Goal: Transaction & Acquisition: Register for event/course

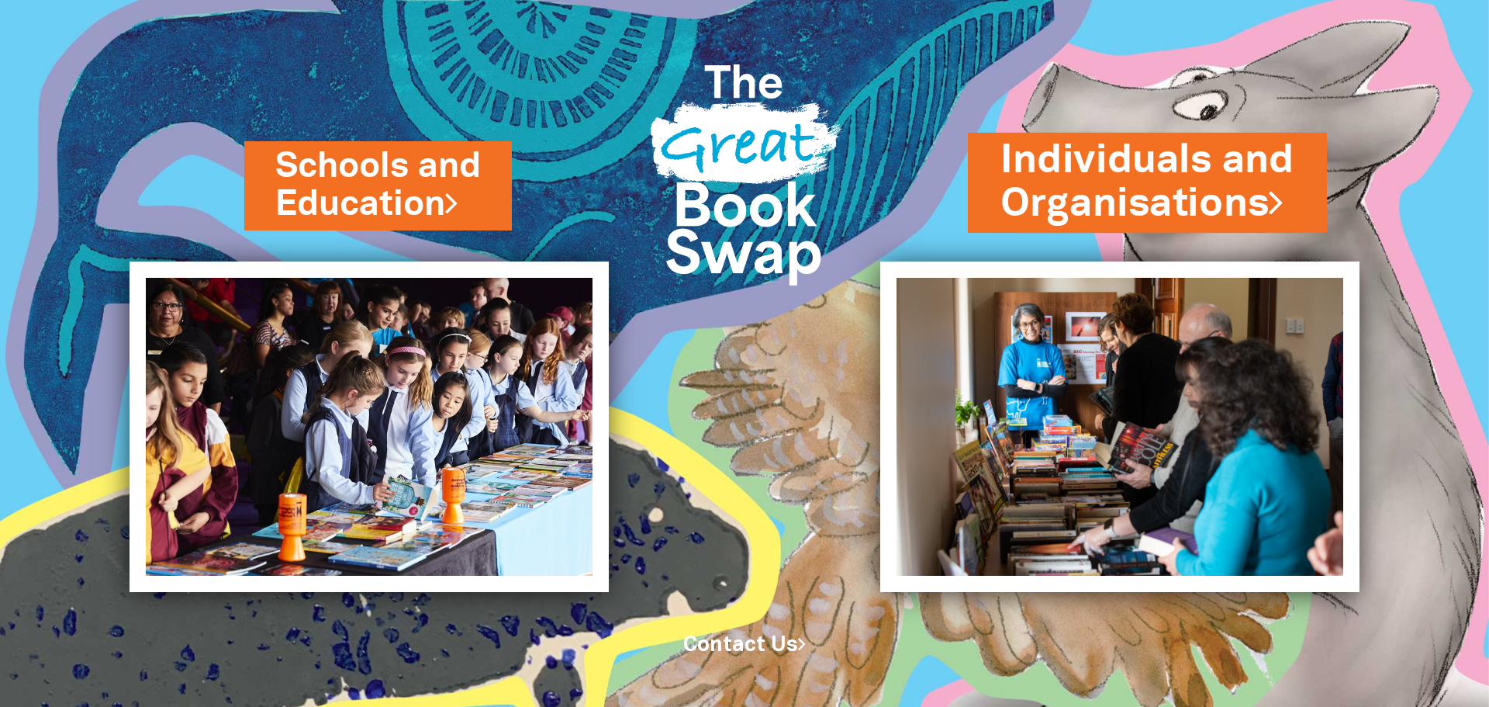
click at [1196, 194] on link "Individuals and Organisations" at bounding box center [1147, 182] width 294 height 98
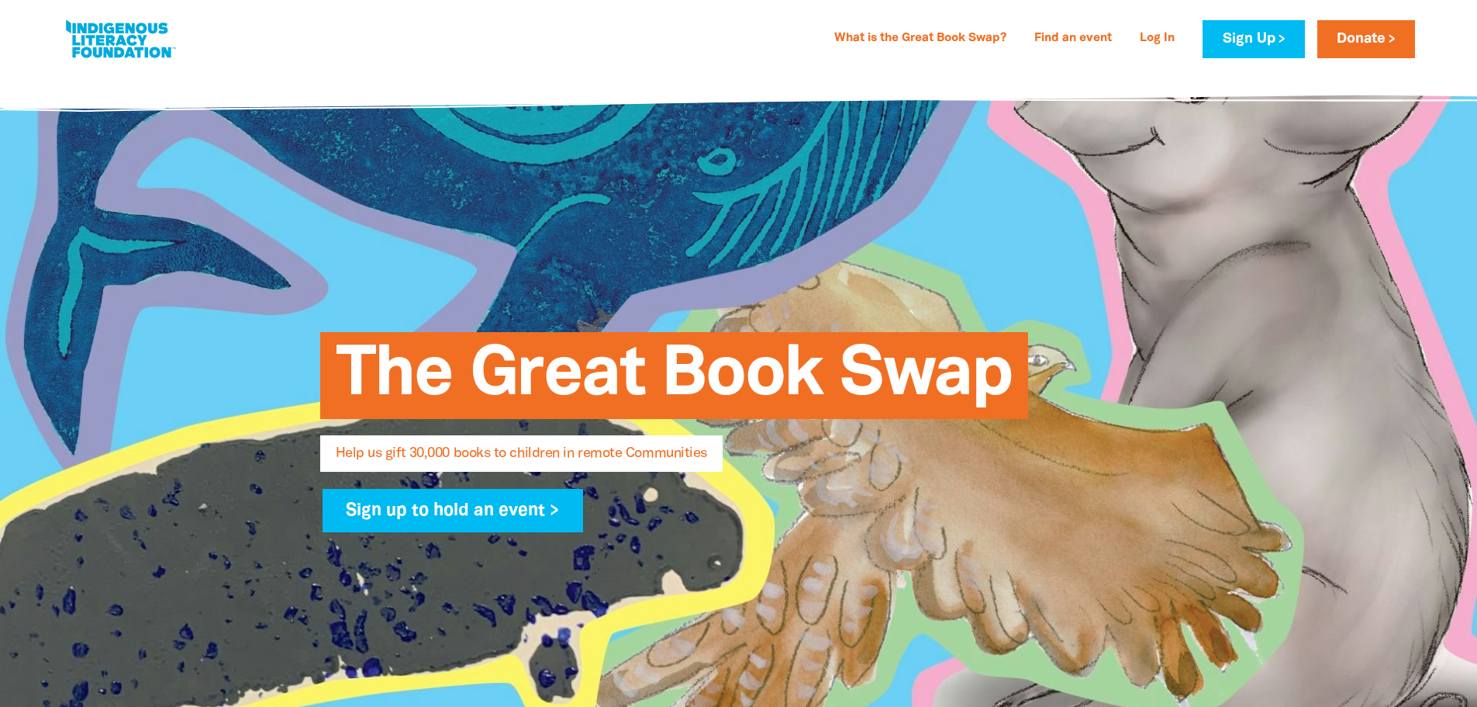
select select "AU"
click at [924, 40] on link "What is the Great Book Swap?" at bounding box center [920, 38] width 191 height 25
select select "AU"
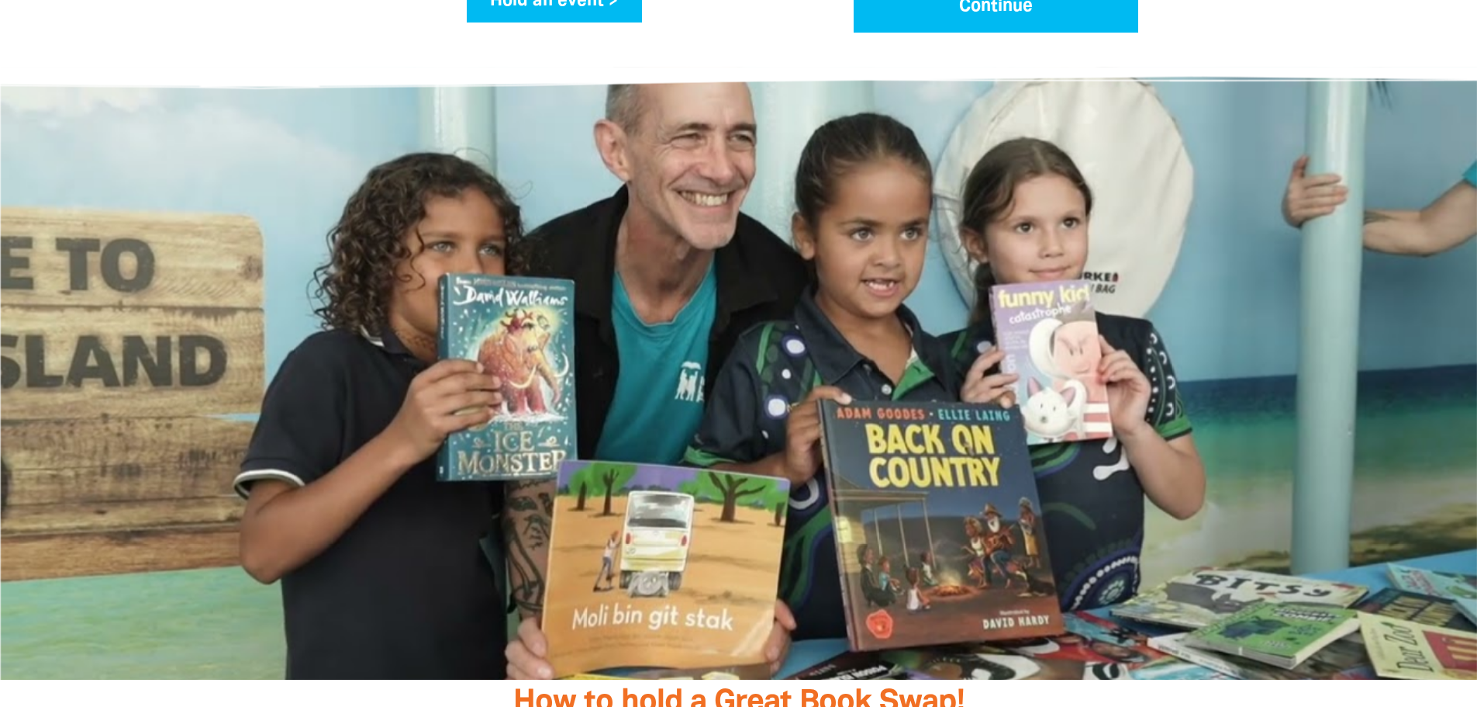
scroll to position [2485, 0]
